Goal: Task Accomplishment & Management: Manage account settings

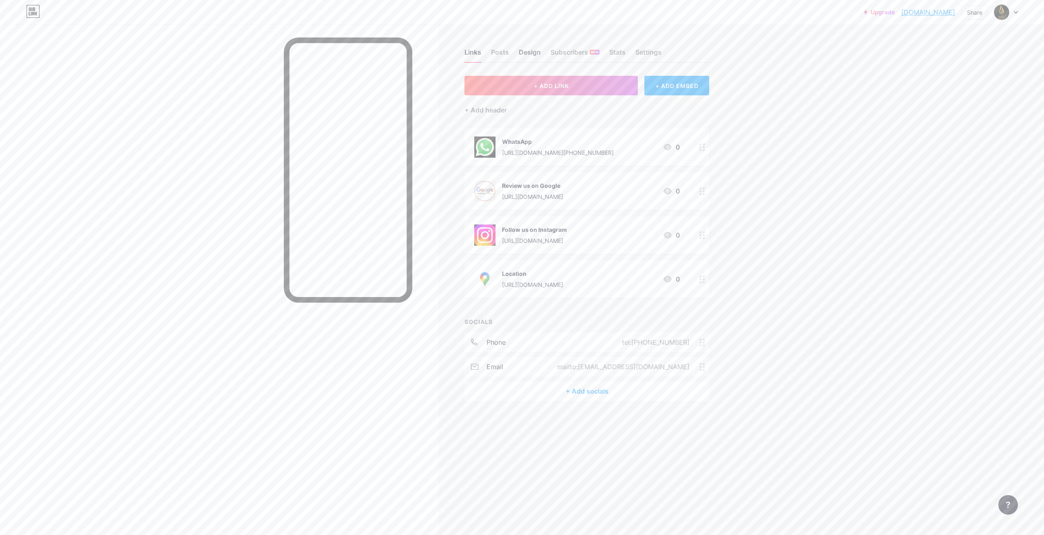
click at [528, 49] on div "Design" at bounding box center [530, 54] width 22 height 15
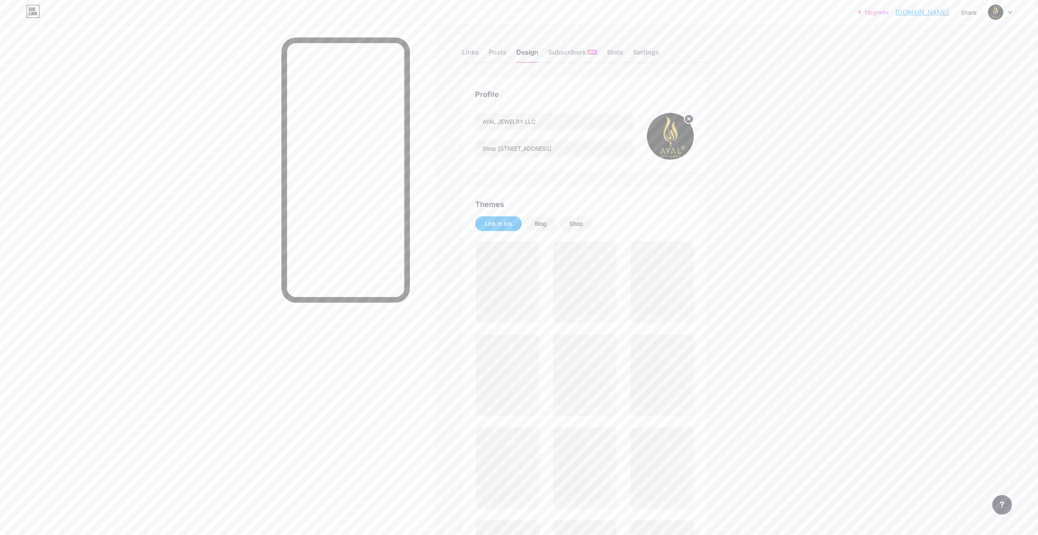
click at [692, 117] on circle at bounding box center [688, 119] width 9 height 9
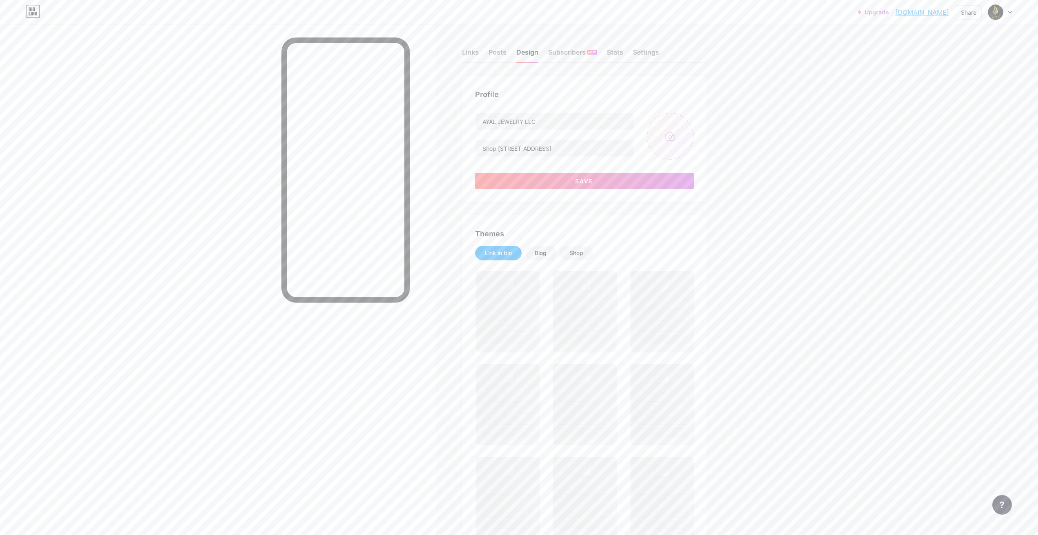
click at [679, 138] on input "file" at bounding box center [670, 136] width 47 height 47
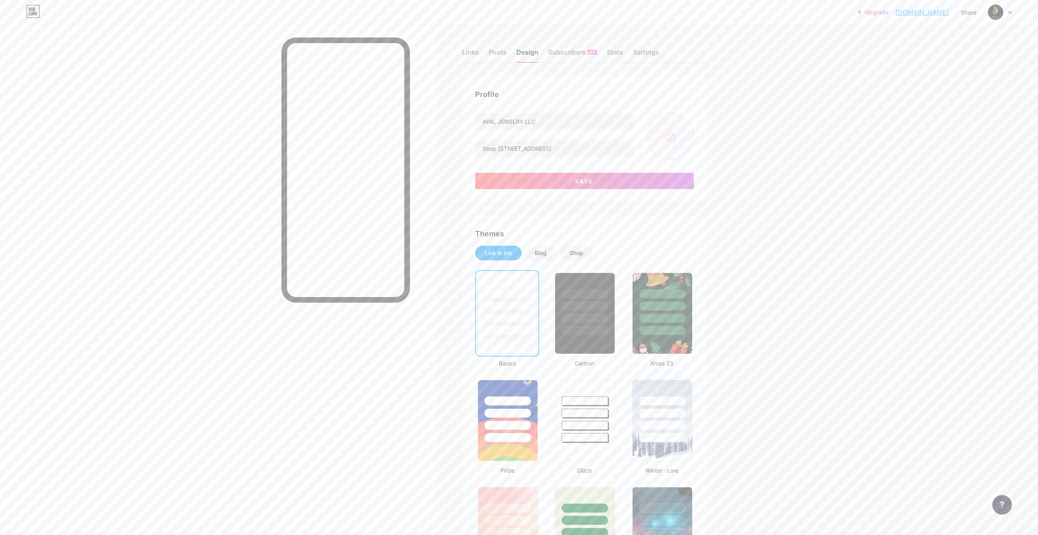
type input "C:\fakepath\Screenshot [DATE] 132317.jpg"
click at [692, 121] on circle at bounding box center [688, 119] width 9 height 9
click at [674, 126] on input "file" at bounding box center [670, 136] width 47 height 47
type input "C:\fakepath\Screenshot [DATE] 132428.jpg"
click at [571, 179] on button "Save" at bounding box center [584, 181] width 219 height 16
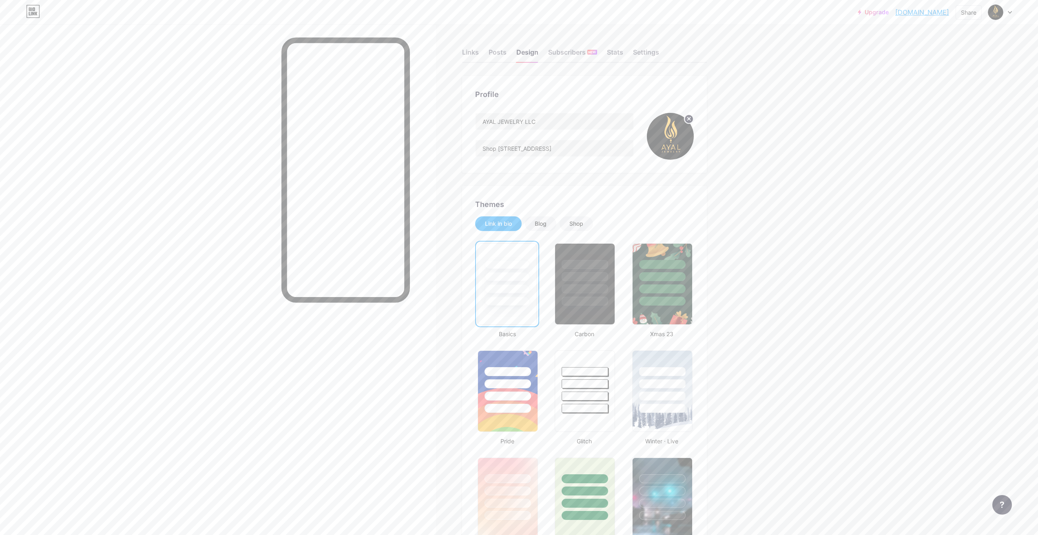
click at [690, 120] on icon at bounding box center [689, 118] width 3 height 3
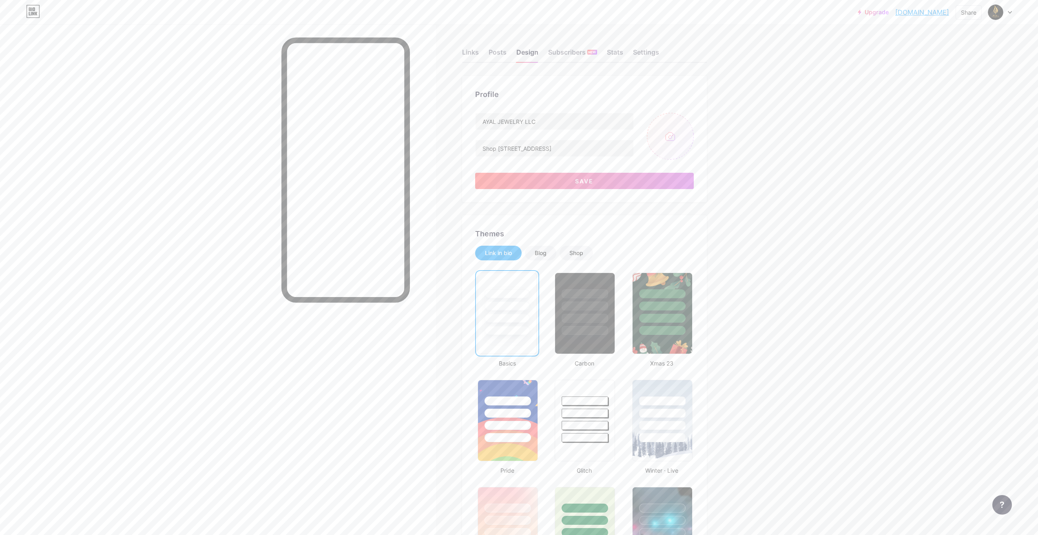
click at [666, 139] on input "file" at bounding box center [670, 136] width 47 height 47
type input "C:\fakepath\Screenshot [DATE] 132633.jpg"
click at [609, 185] on button "Save" at bounding box center [584, 181] width 219 height 16
